Goal: Check status: Check status

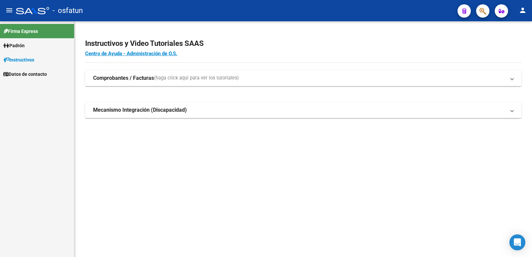
click at [19, 44] on span "Padrón" at bounding box center [13, 45] width 21 height 7
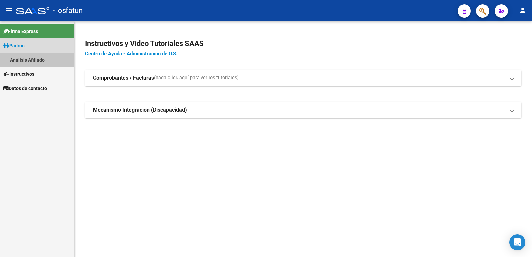
click at [21, 59] on link "Análisis Afiliado" at bounding box center [37, 60] width 74 height 14
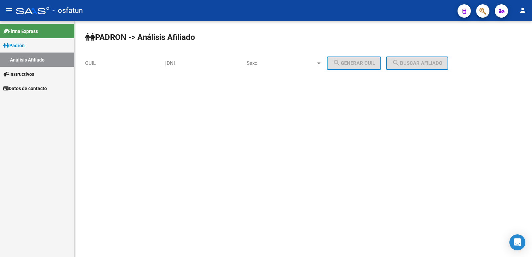
drag, startPoint x: 193, startPoint y: 56, endPoint x: 187, endPoint y: 65, distance: 10.9
drag, startPoint x: 187, startPoint y: 65, endPoint x: 178, endPoint y: 63, distance: 9.2
click at [178, 63] on input "DNI" at bounding box center [204, 63] width 75 height 6
paste input "22339227"
type input "22339227"
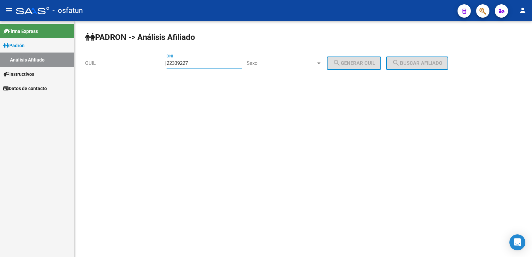
click at [294, 65] on span "Sexo" at bounding box center [281, 63] width 69 height 6
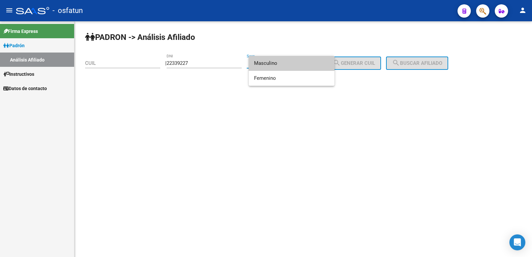
click at [281, 65] on span "Masculino" at bounding box center [291, 63] width 75 height 15
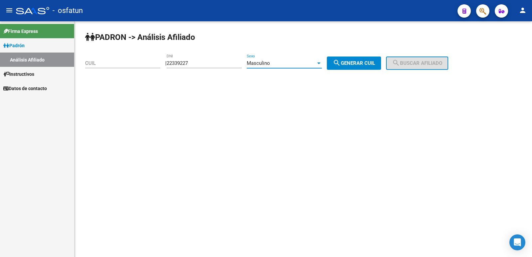
drag, startPoint x: 328, startPoint y: 64, endPoint x: 334, endPoint y: 64, distance: 5.7
click at [331, 64] on div "| 22339227 DNI Masculino Sexo search Generar CUIL" at bounding box center [275, 63] width 221 height 6
click at [334, 64] on div "| 22339227 DNI Masculino Sexo search Generar CUIL" at bounding box center [275, 63] width 221 height 6
click at [341, 64] on mat-icon "search" at bounding box center [337, 63] width 8 height 8
type input "20-22339227-0"
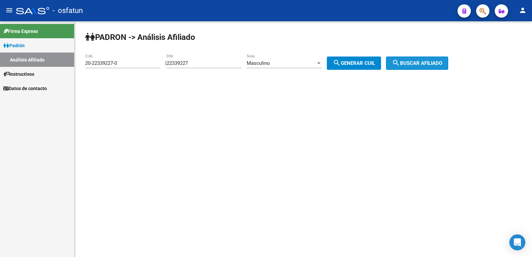
click at [410, 58] on button "search Buscar afiliado" at bounding box center [417, 63] width 62 height 13
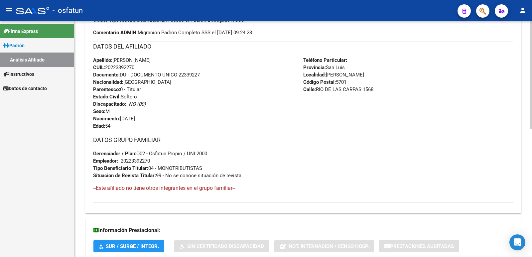
scroll to position [281, 0]
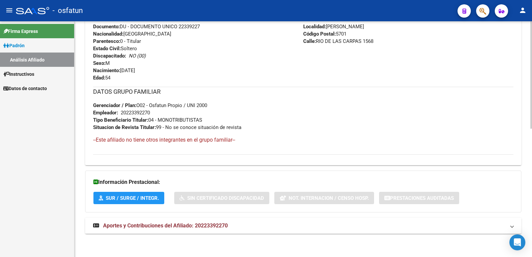
click at [198, 227] on span "Aportes y Contribuciones del Afiliado: 20223392270" at bounding box center [165, 226] width 125 height 6
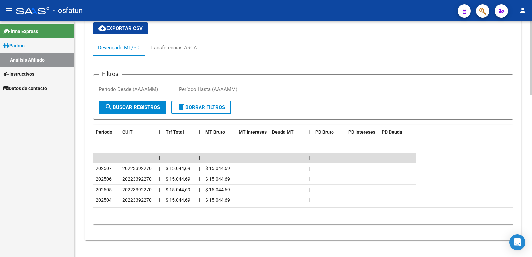
scroll to position [521, 0]
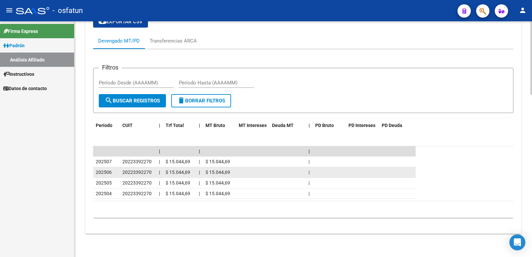
click at [175, 172] on span "$ 15.044,69" at bounding box center [178, 172] width 25 height 5
click at [221, 177] on datatable-body-cell "$ 15.044,69" at bounding box center [219, 172] width 33 height 10
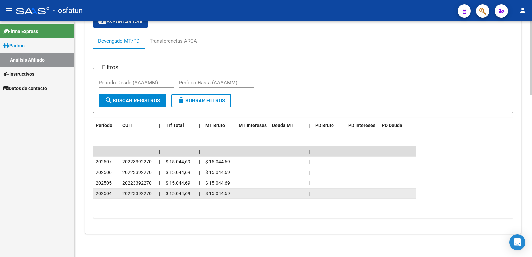
click at [119, 192] on datatable-body-cell "202504" at bounding box center [106, 194] width 27 height 10
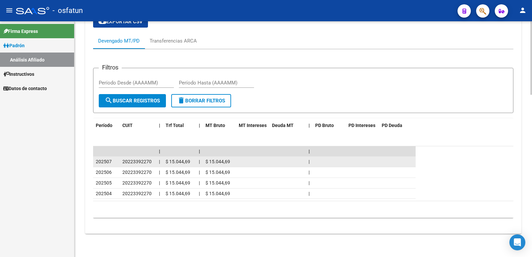
drag, startPoint x: 122, startPoint y: 173, endPoint x: 126, endPoint y: 166, distance: 8.5
click at [122, 173] on datatable-body-cell "20223392270" at bounding box center [138, 172] width 37 height 10
click at [126, 165] on div "20223392270" at bounding box center [137, 162] width 31 height 8
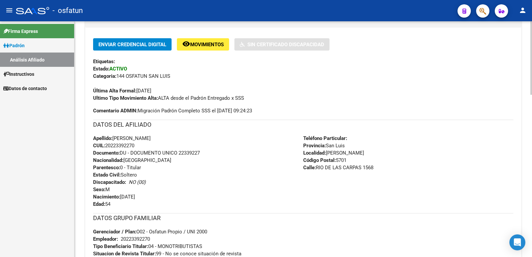
scroll to position [121, 0]
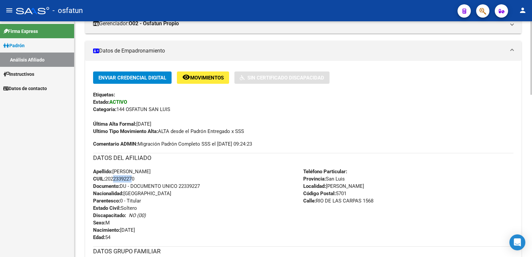
drag, startPoint x: 133, startPoint y: 179, endPoint x: 110, endPoint y: 178, distance: 22.7
click at [110, 178] on span "CUIL: 20223392270" at bounding box center [113, 179] width 41 height 6
click at [114, 178] on span "CUIL: 20223392270" at bounding box center [113, 179] width 41 height 6
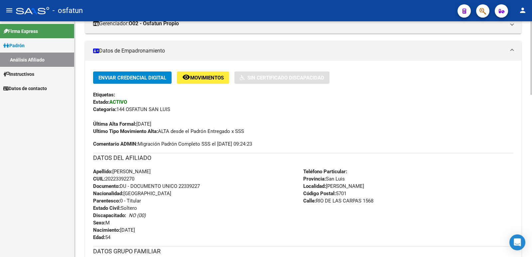
click at [114, 178] on span "CUIL: 20223392270" at bounding box center [113, 179] width 41 height 6
click at [111, 178] on span "CUIL: 20223392270" at bounding box center [113, 179] width 41 height 6
drag, startPoint x: 111, startPoint y: 178, endPoint x: 114, endPoint y: 179, distance: 3.4
click at [114, 179] on span "CUIL: 20223392270" at bounding box center [113, 179] width 41 height 6
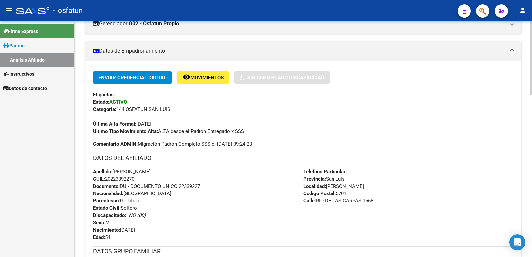
click at [114, 179] on span "CUIL: 20223392270" at bounding box center [113, 179] width 41 height 6
click at [112, 179] on span "CUIL: 20223392270" at bounding box center [113, 179] width 41 height 6
